Goal: Book appointment/travel/reservation

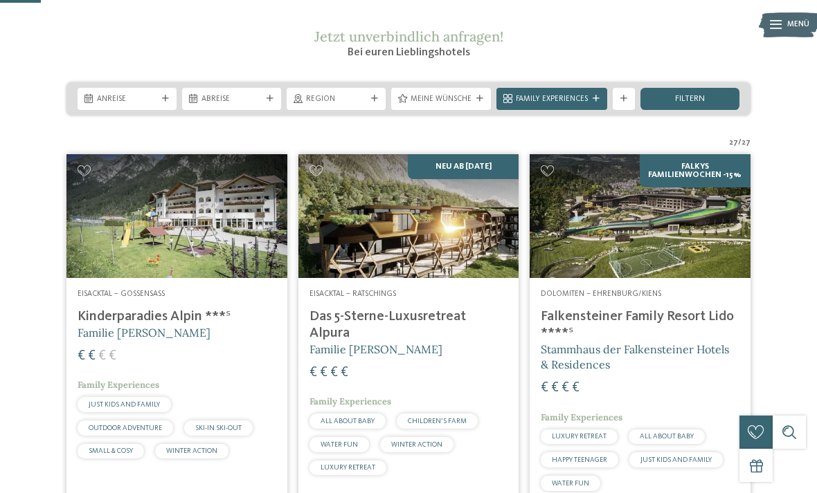
scroll to position [176, 0]
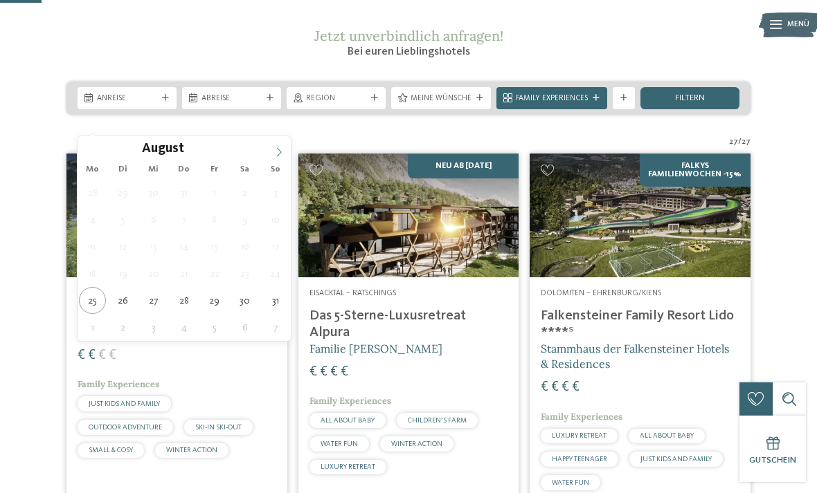
click at [283, 154] on icon at bounding box center [279, 152] width 10 height 10
type div "21.09.2025"
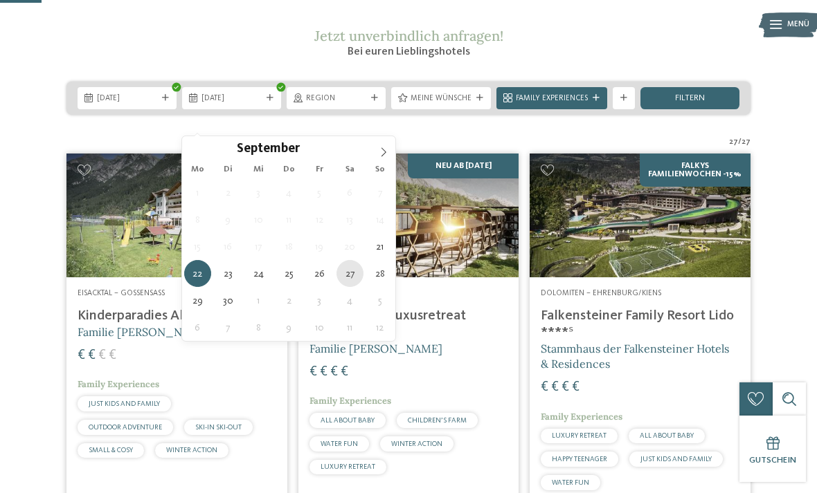
type div "27.09.2025"
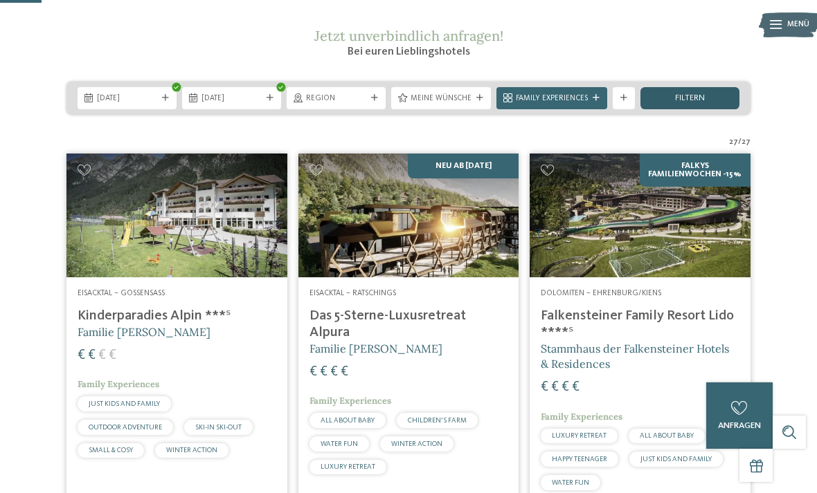
click at [691, 103] on span "filtern" at bounding box center [690, 98] width 30 height 9
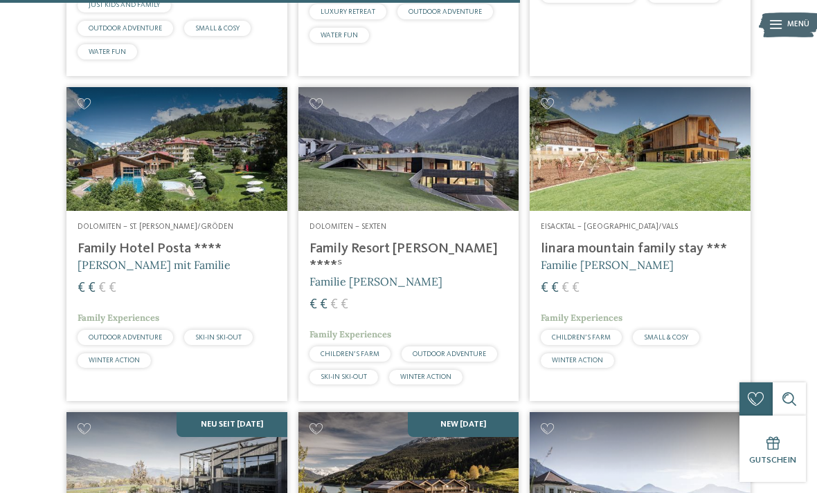
scroll to position [2058, 0]
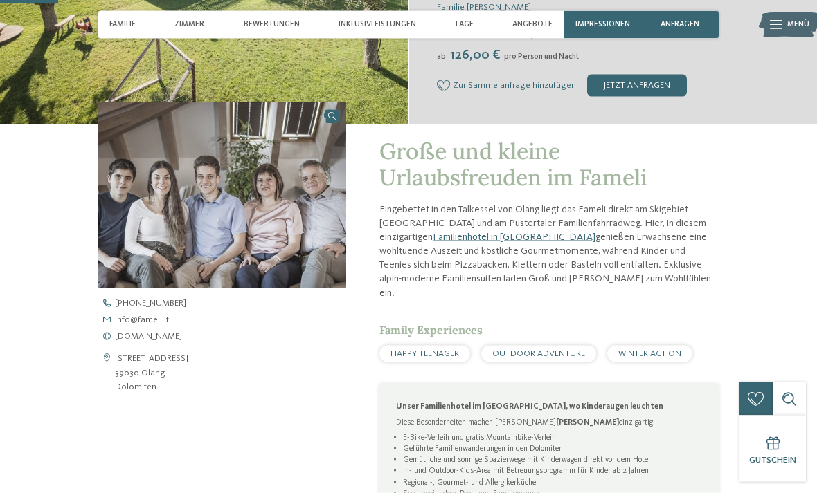
scroll to position [278, 0]
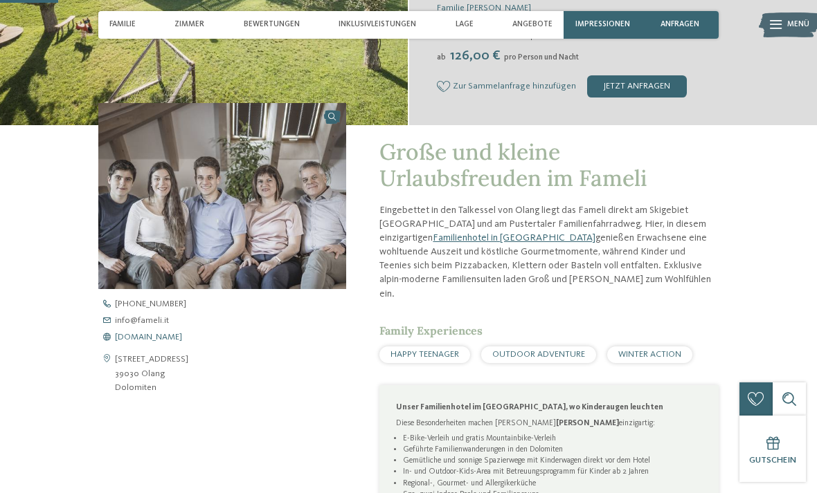
click at [134, 338] on span "[DOMAIN_NAME]" at bounding box center [148, 338] width 67 height 9
